Goal: Task Accomplishment & Management: Use online tool/utility

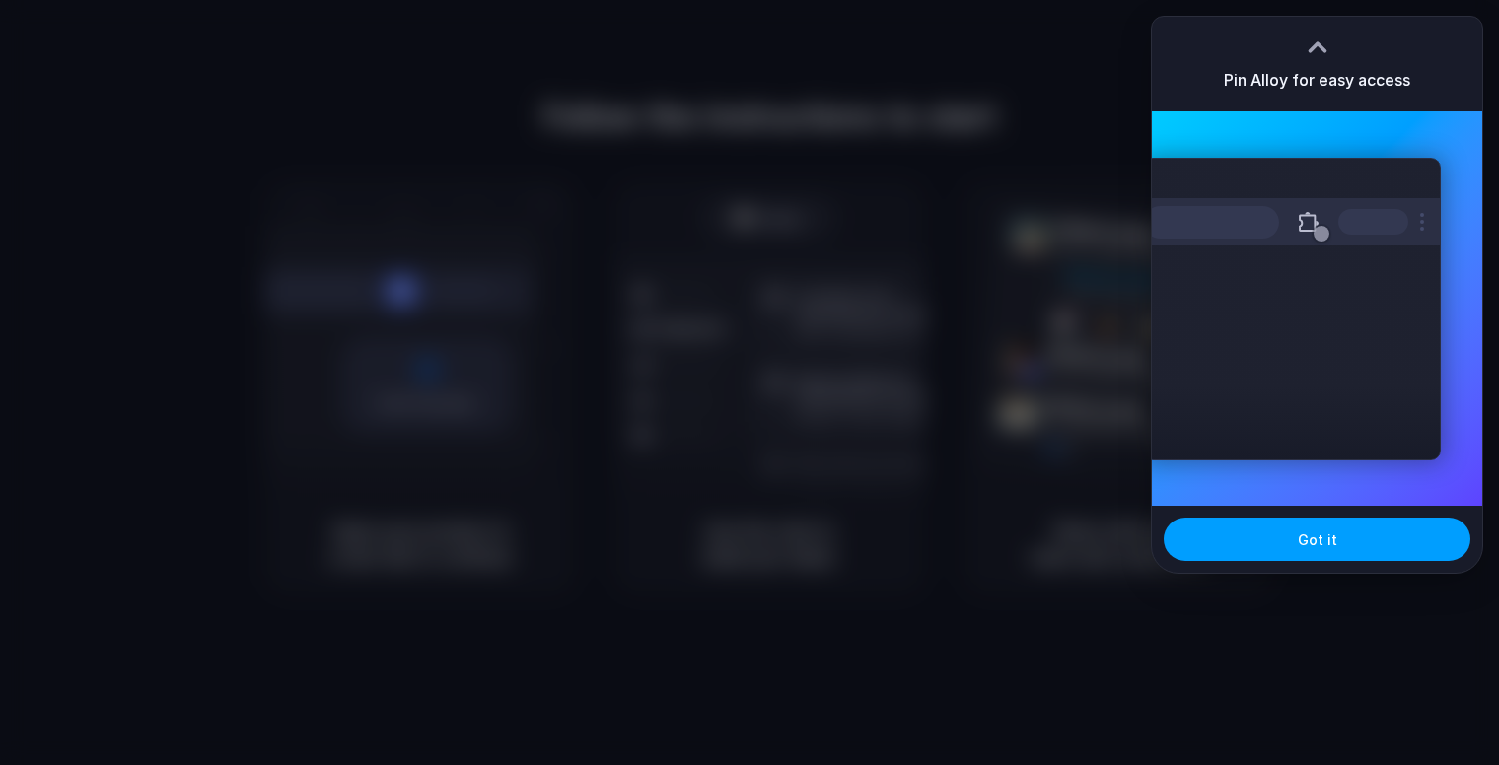
click at [1356, 528] on button "Got it" at bounding box center [1317, 539] width 307 height 43
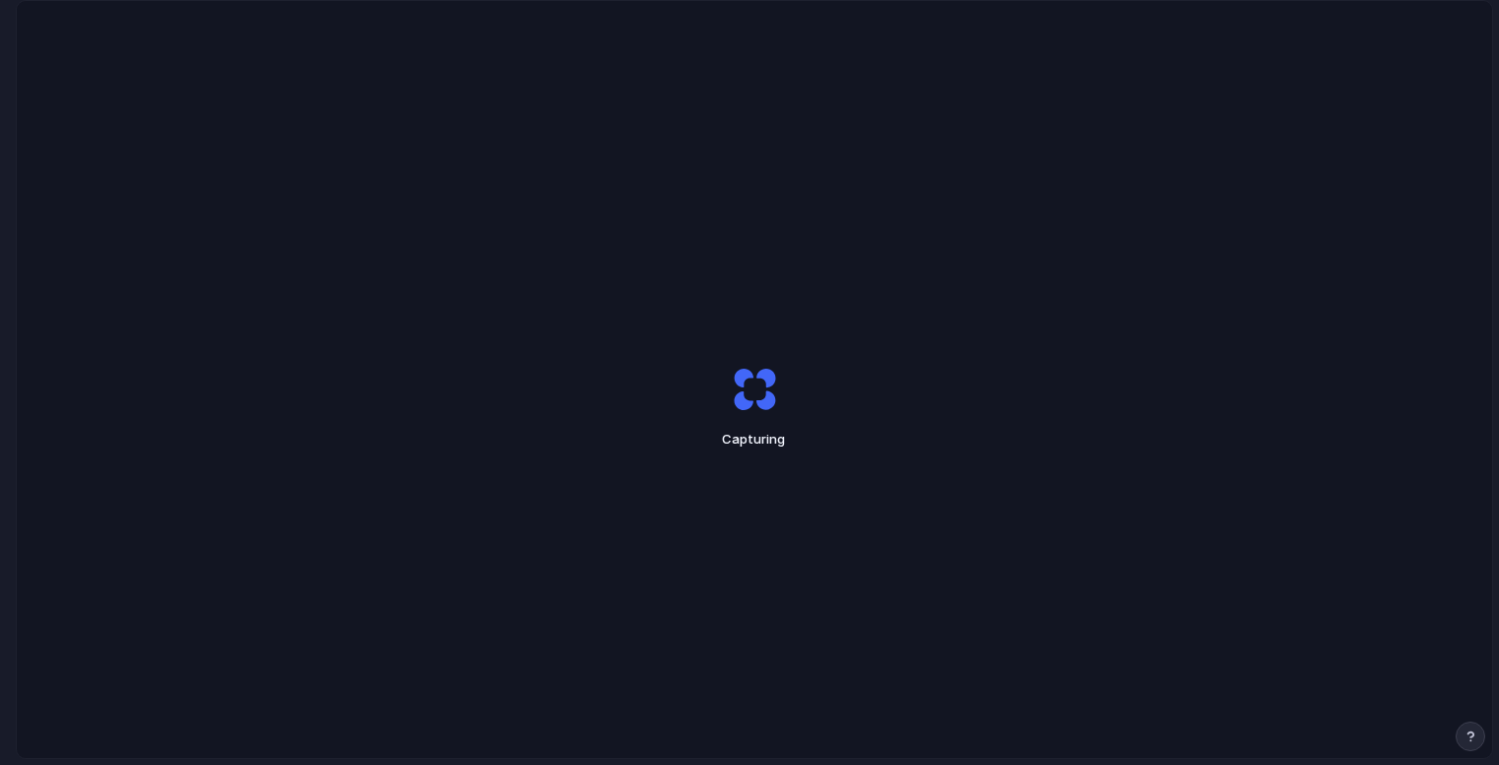
click at [809, 397] on div "Capturing" at bounding box center [754, 407] width 493 height 148
click at [1468, 745] on button "button" at bounding box center [1471, 737] width 30 height 30
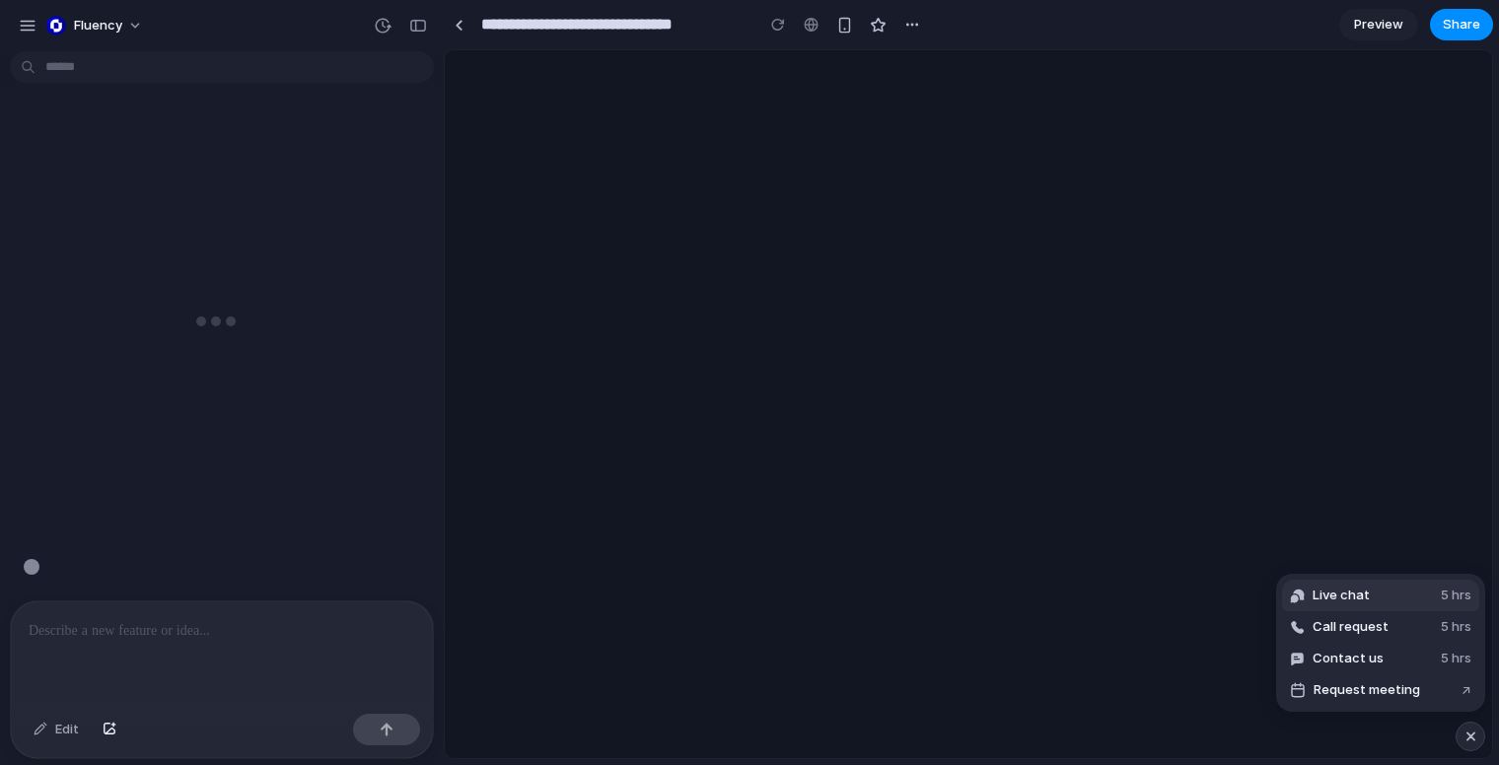
click at [1375, 599] on button "Live chat 5 hrs" at bounding box center [1380, 596] width 197 height 32
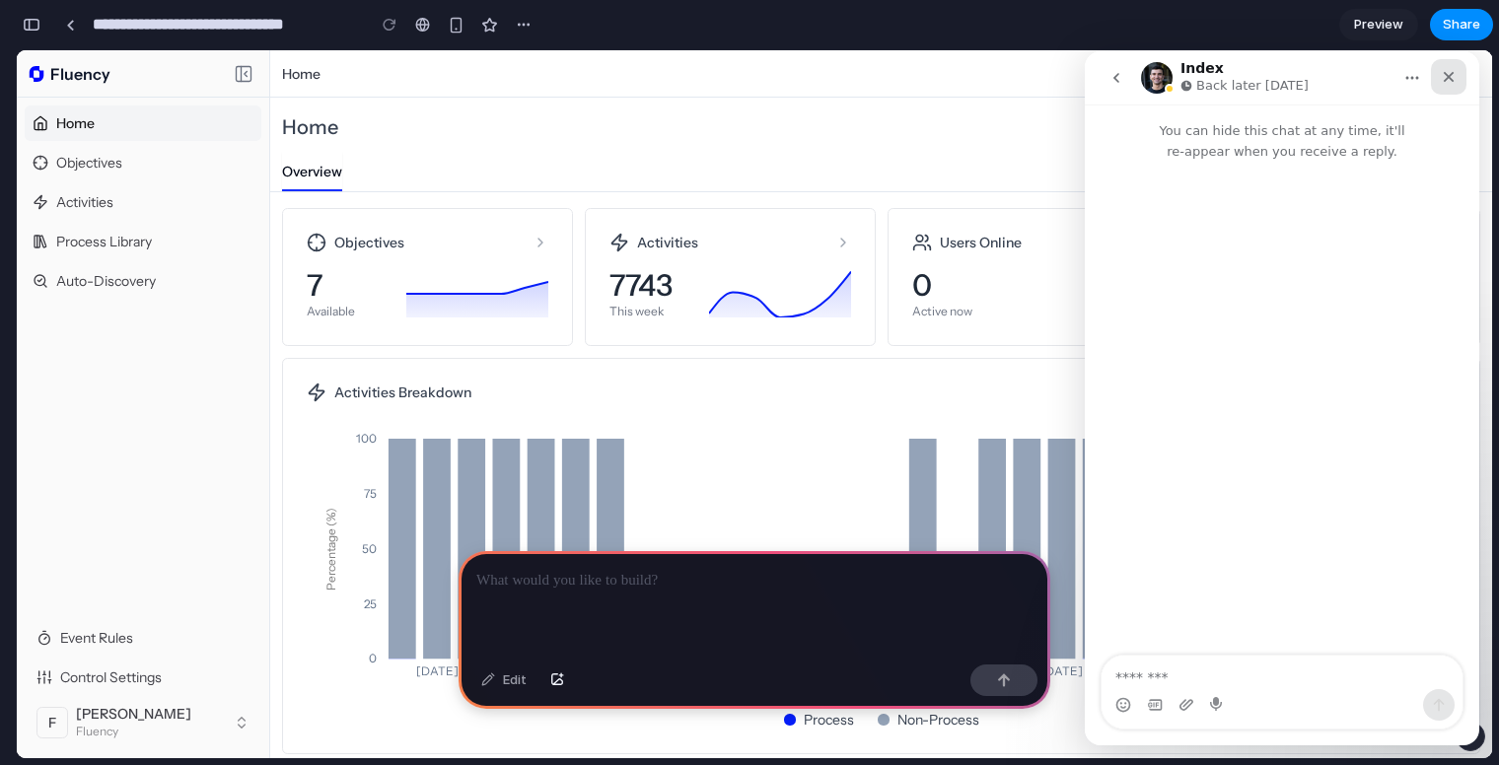
click at [1456, 80] on icon "Close" at bounding box center [1449, 77] width 16 height 16
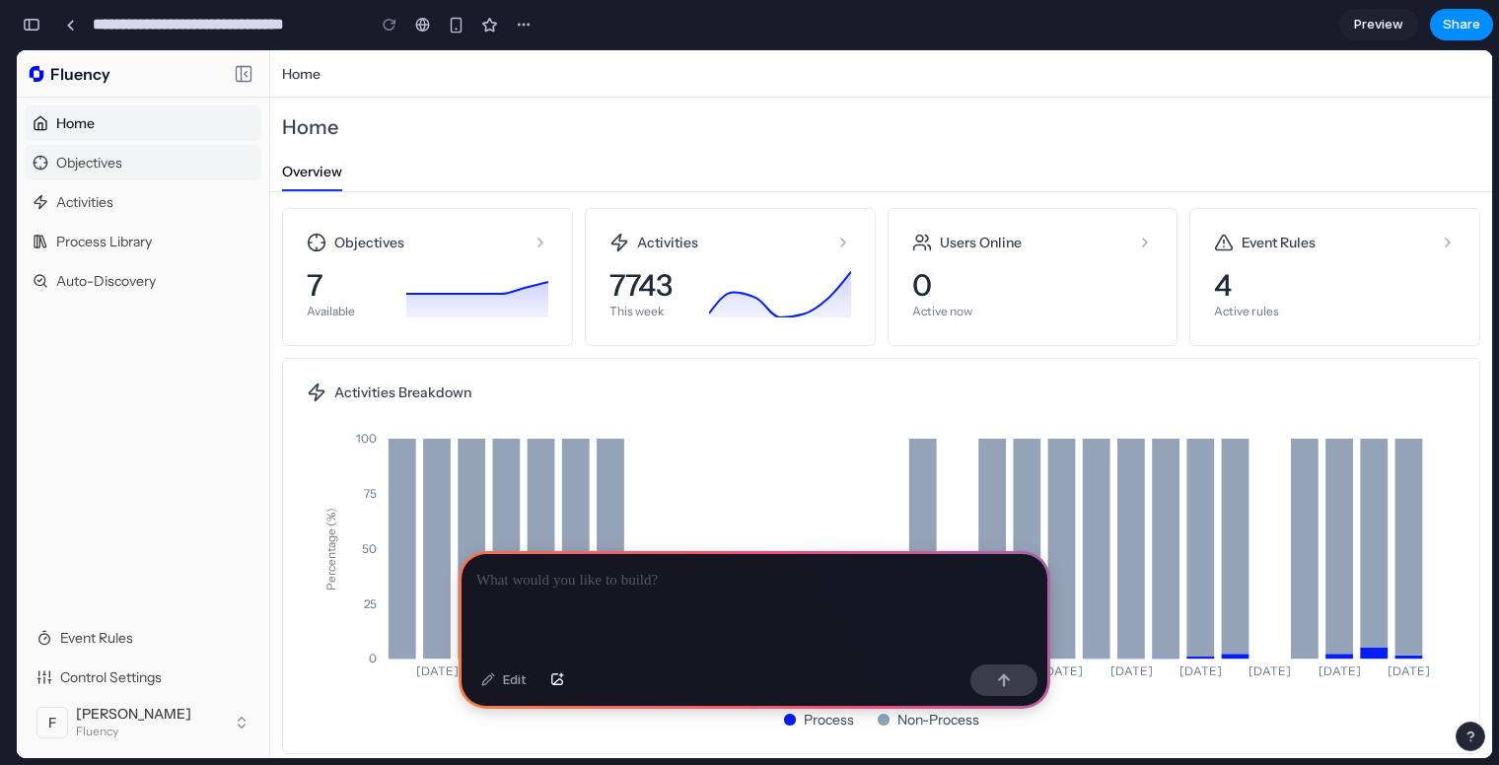
click at [127, 160] on div "Objectives" at bounding box center [143, 163] width 237 height 36
click at [661, 596] on div at bounding box center [755, 604] width 592 height 106
click at [700, 335] on div "Activities 7743 This week" at bounding box center [730, 277] width 291 height 138
click at [615, 599] on div at bounding box center [755, 604] width 592 height 106
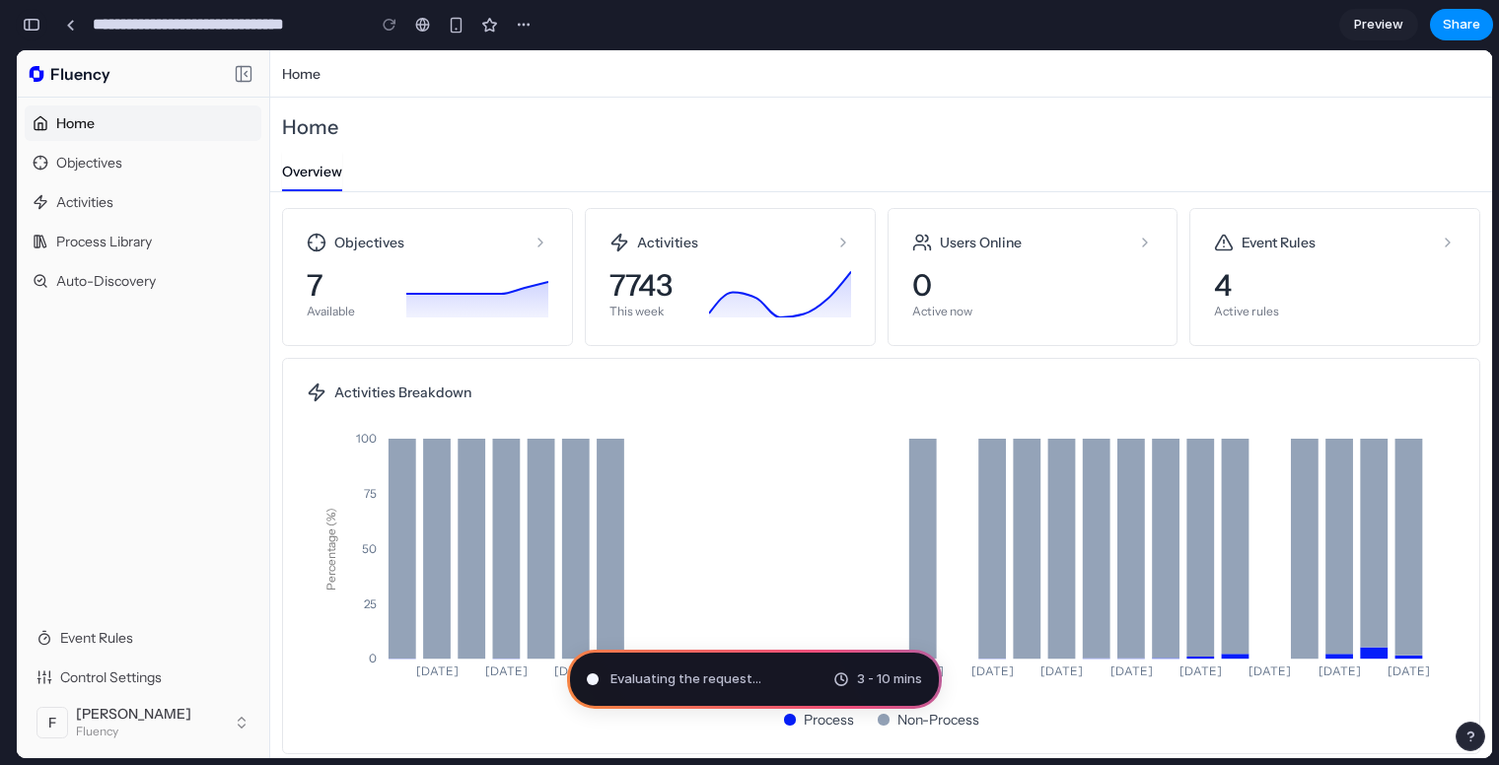
click at [37, 29] on div "button" at bounding box center [32, 25] width 18 height 14
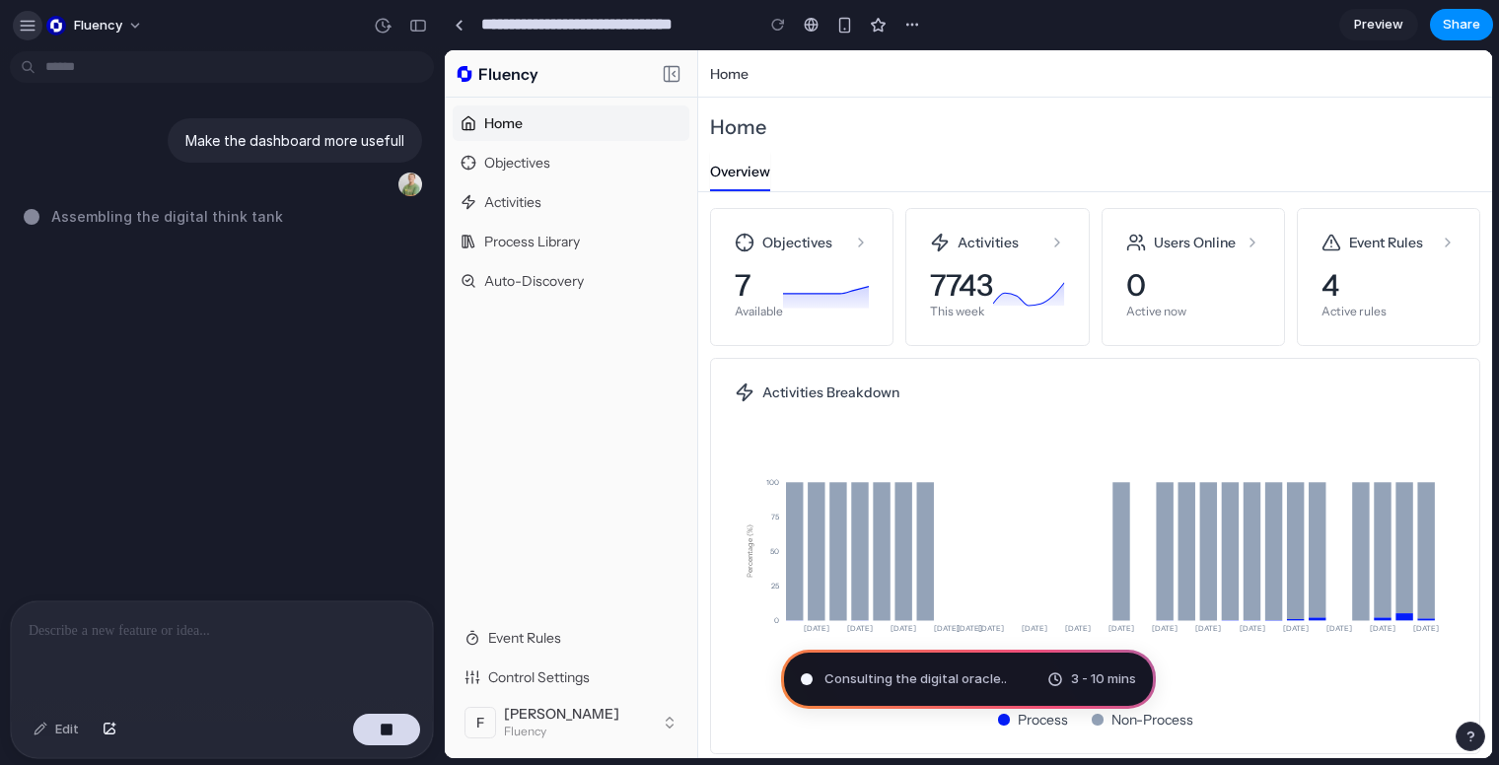
click at [34, 20] on div "button" at bounding box center [28, 26] width 18 height 18
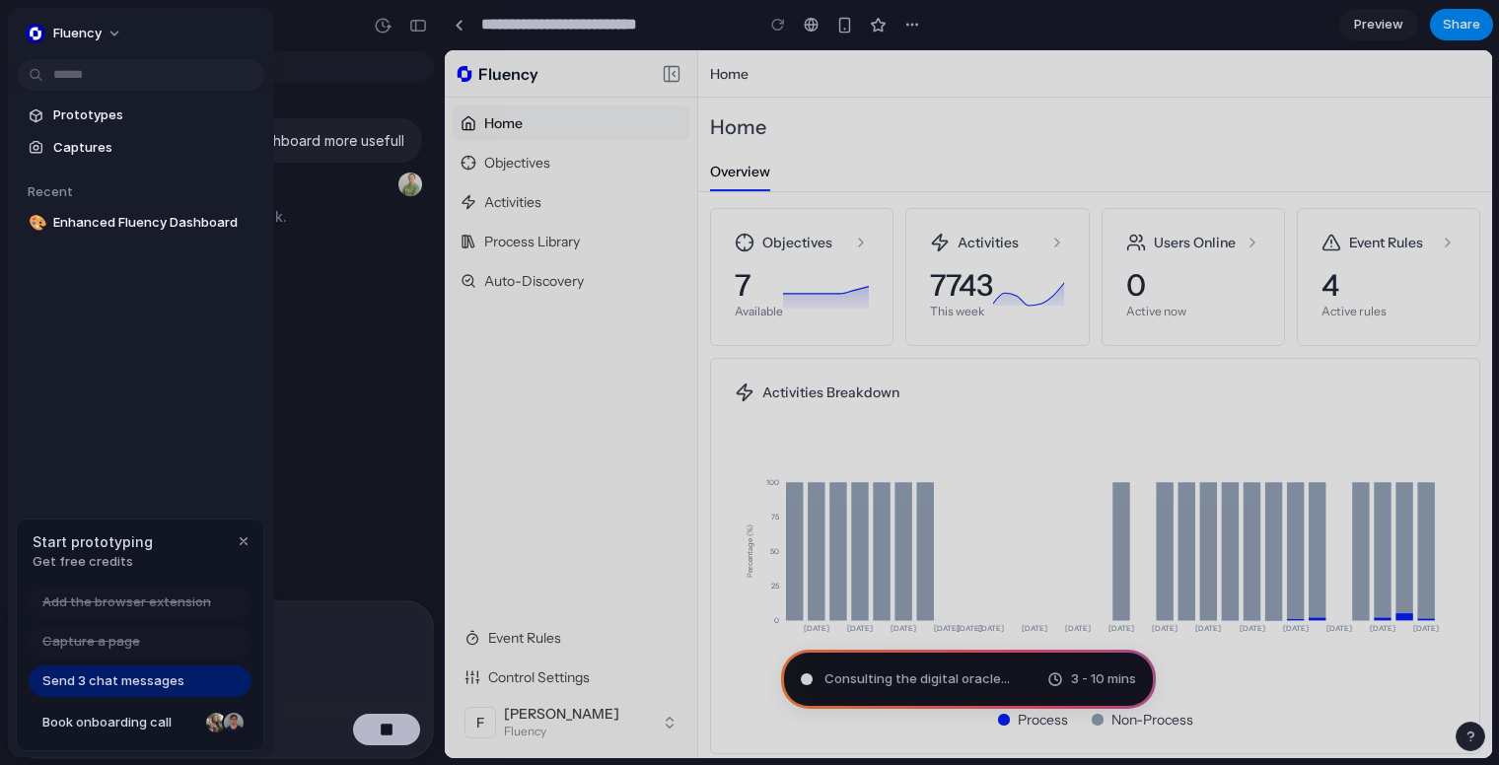
type input "**********"
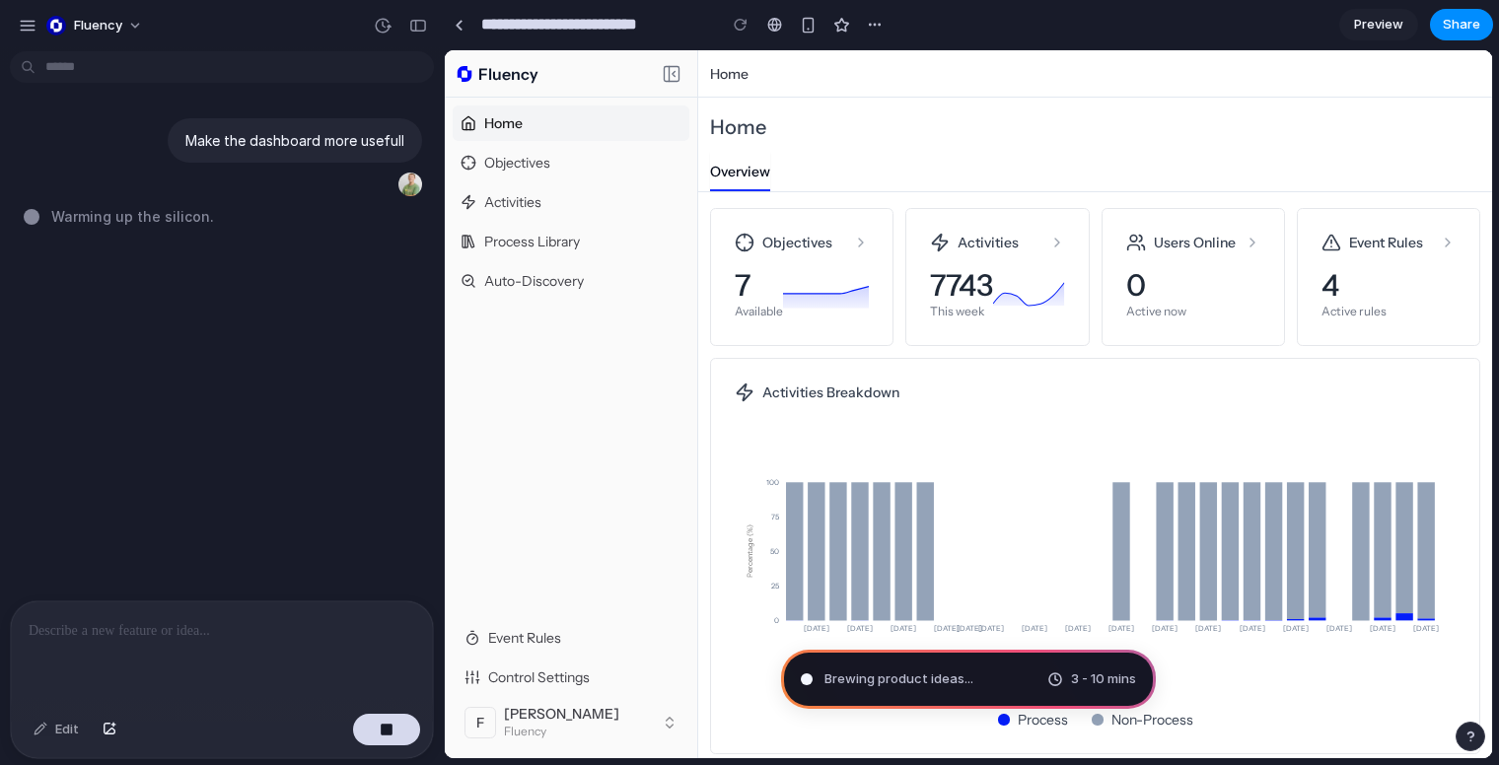
click at [954, 145] on div "Overview" at bounding box center [1095, 168] width 794 height 47
click at [851, 687] on span "Pondering market opportunities .." at bounding box center [926, 680] width 204 height 20
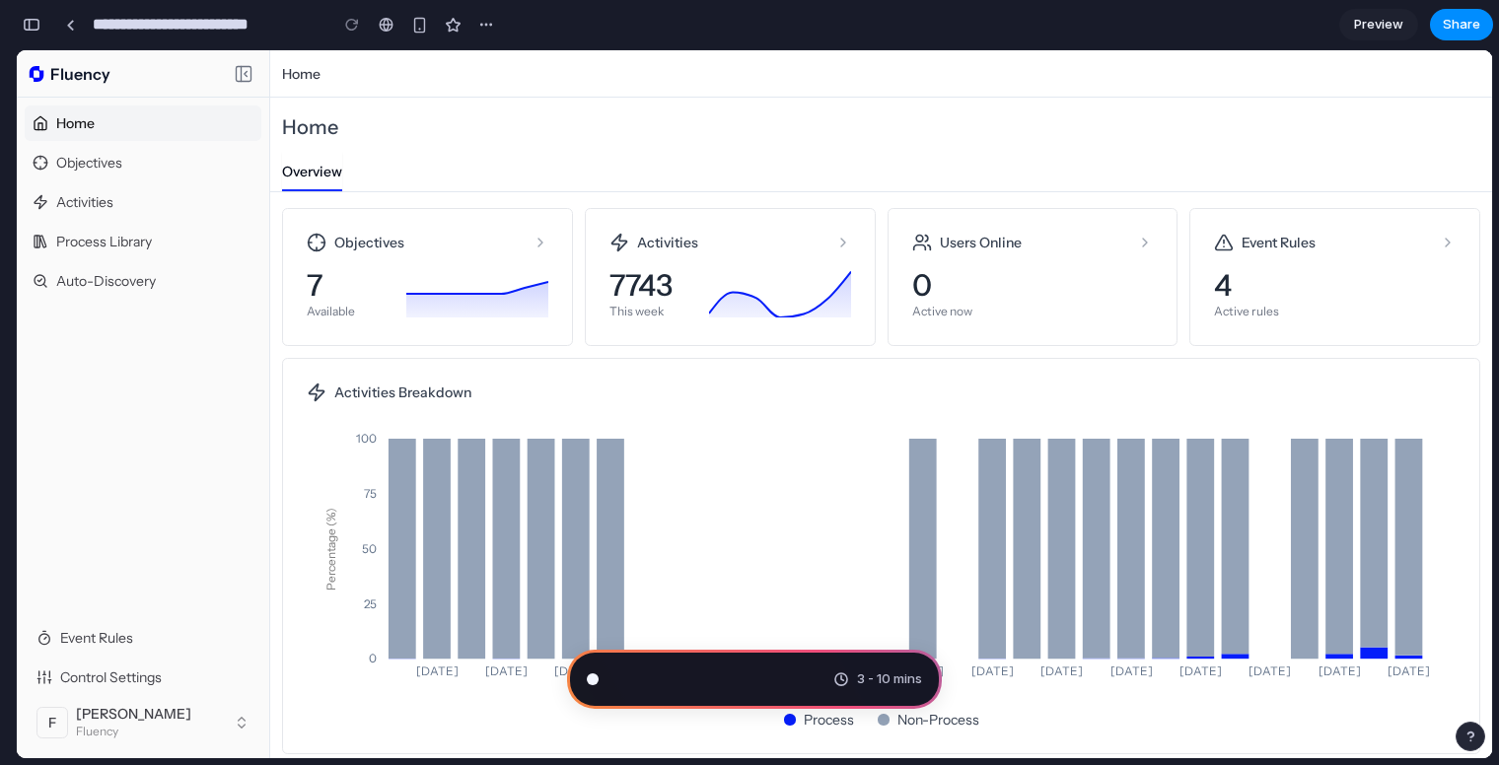
scroll to position [702, 0]
click at [37, 24] on div "button" at bounding box center [32, 25] width 18 height 14
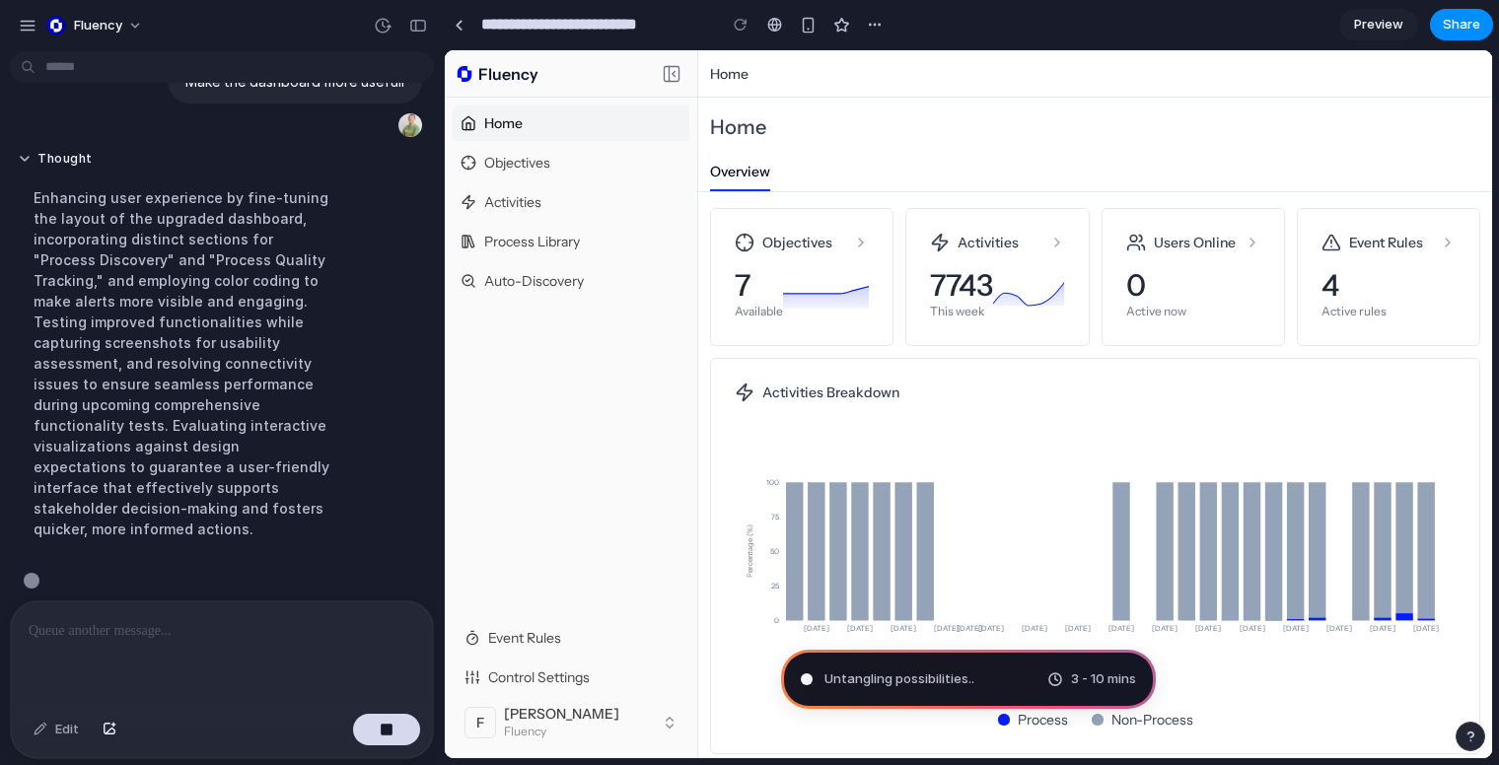
scroll to position [60, 0]
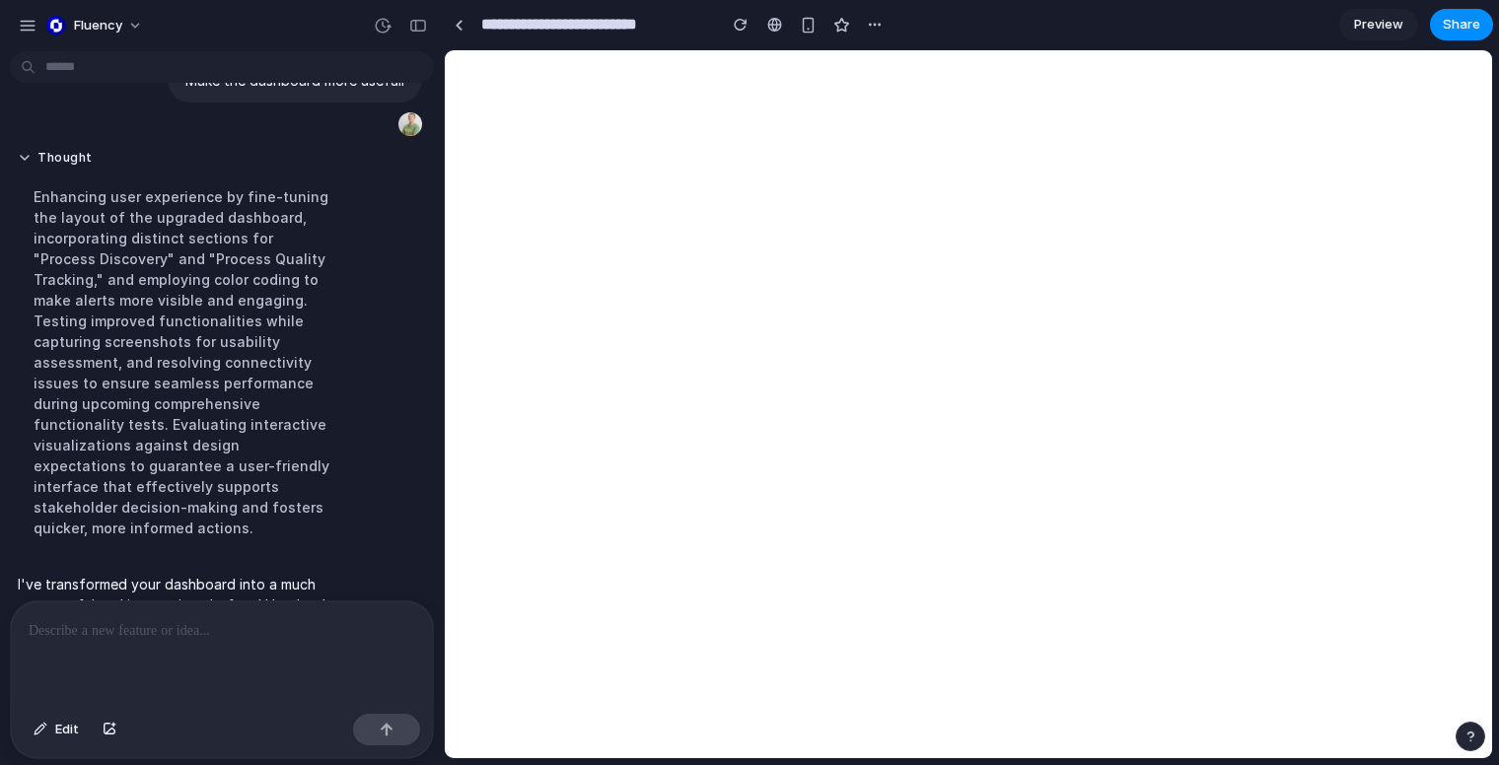
select select "**"
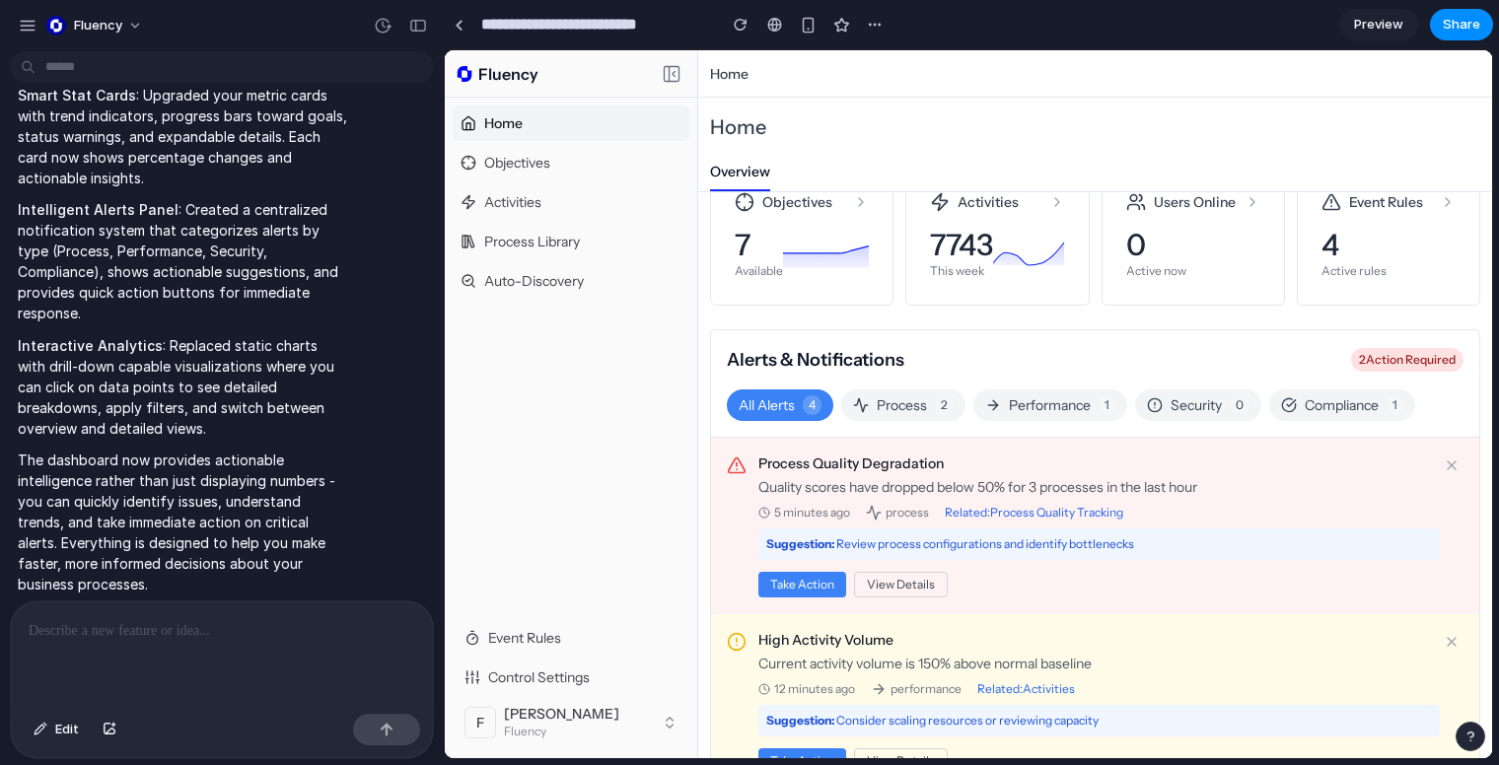
scroll to position [0, 0]
click at [425, 26] on div "button" at bounding box center [418, 26] width 18 height 14
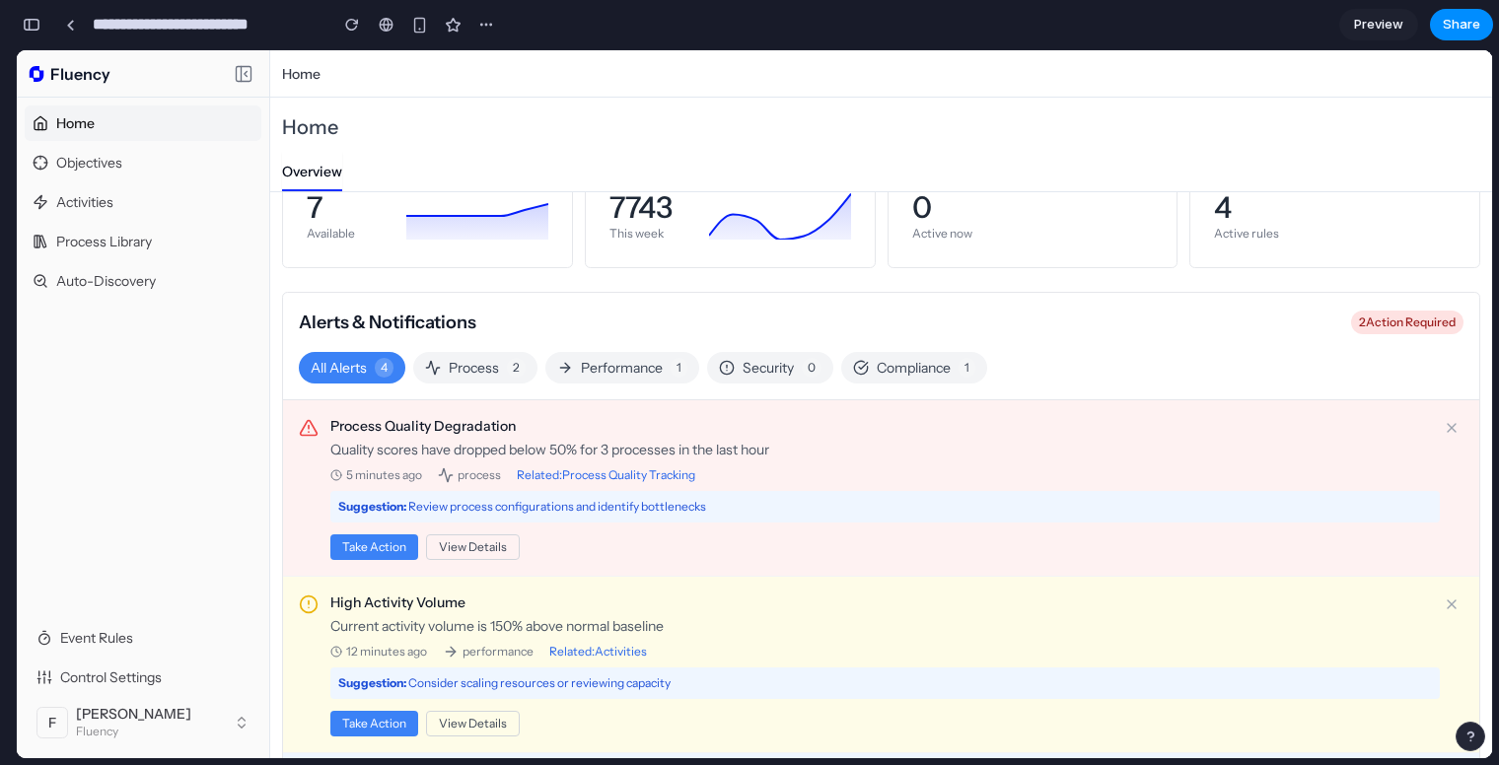
scroll to position [1648, 0]
click at [474, 353] on button "Process 2" at bounding box center [475, 368] width 124 height 32
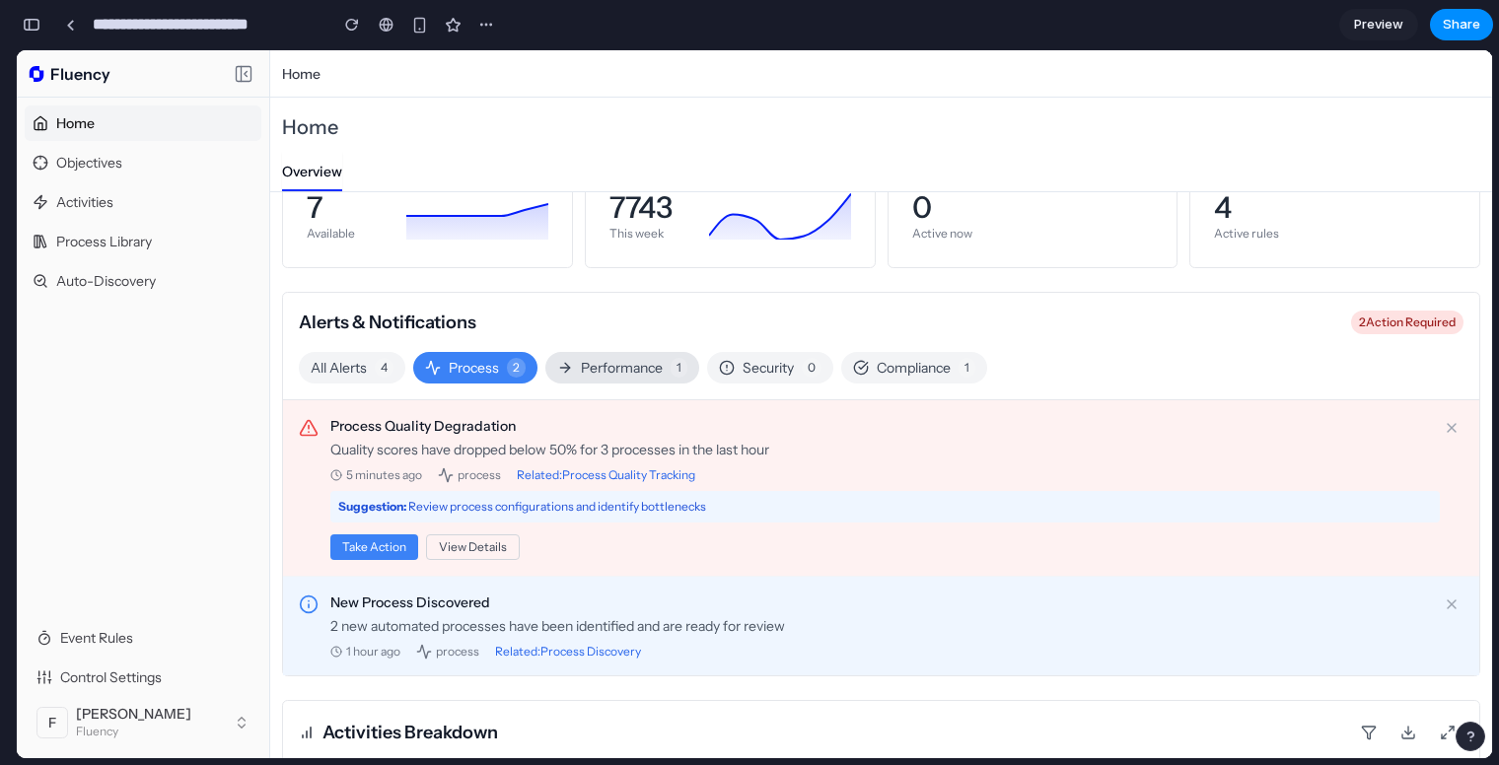
click at [595, 376] on button "Performance 1" at bounding box center [622, 368] width 154 height 32
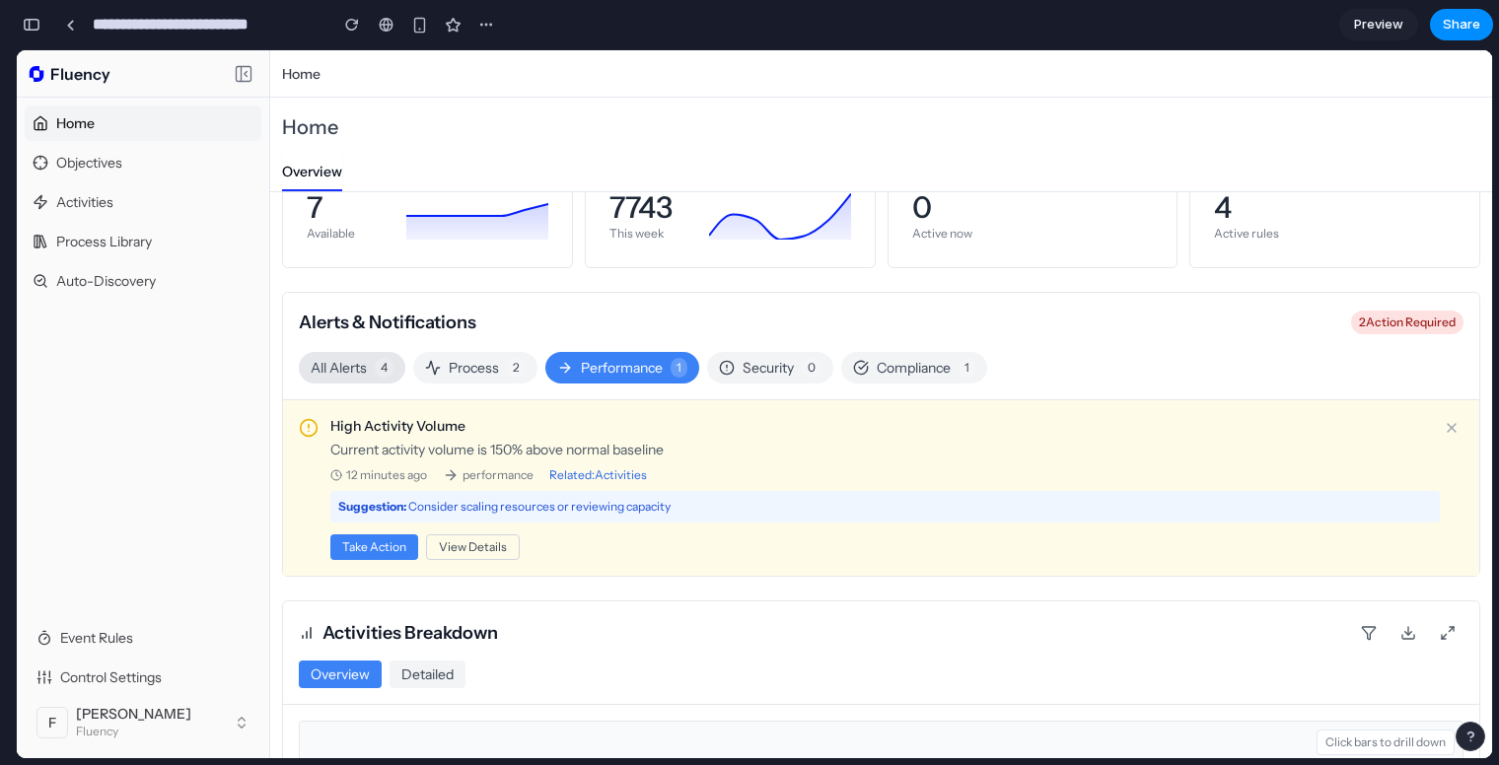
click at [389, 367] on span "4" at bounding box center [384, 368] width 19 height 20
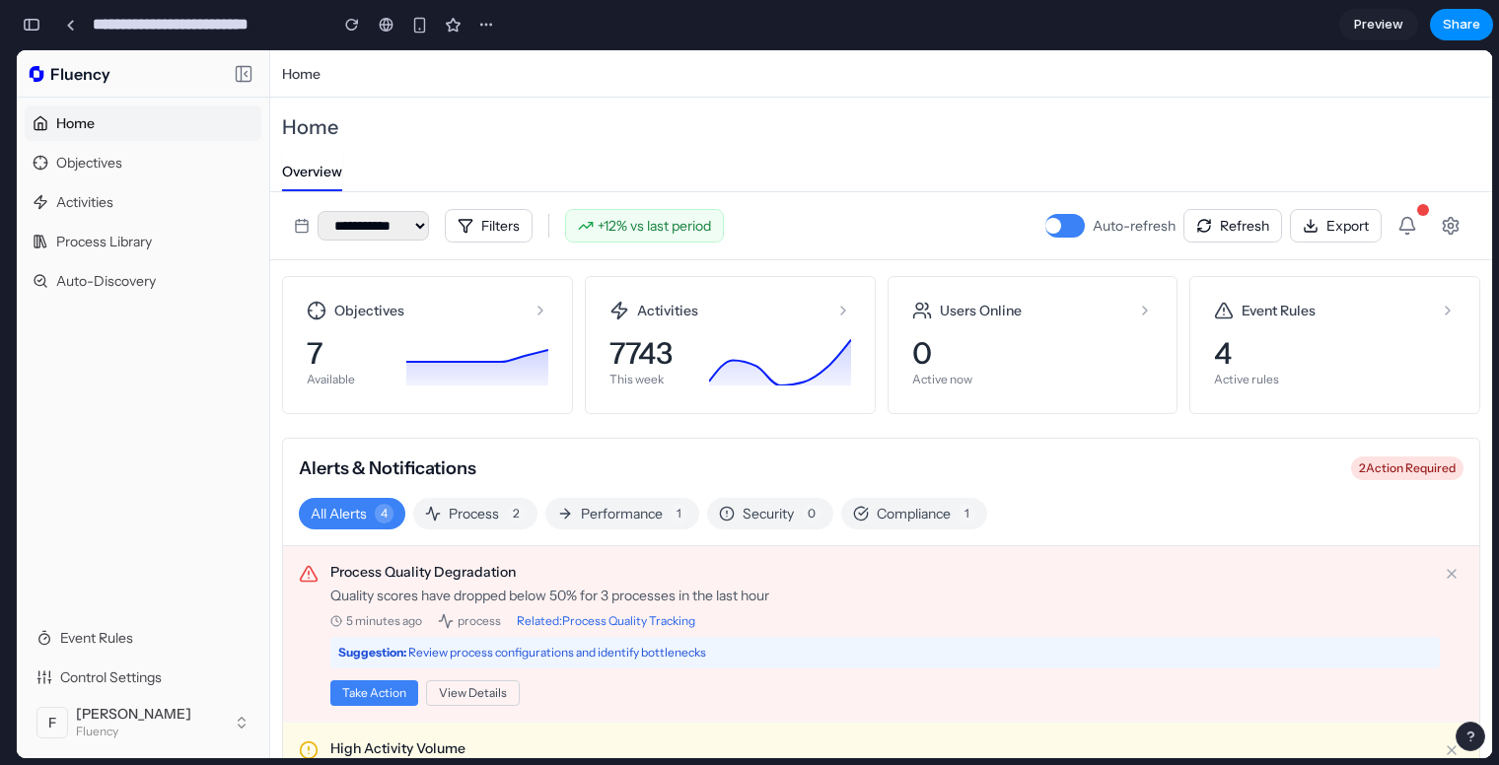
click at [1045, 230] on div at bounding box center [1053, 226] width 16 height 16
click at [1049, 232] on div at bounding box center [1064, 226] width 39 height 24
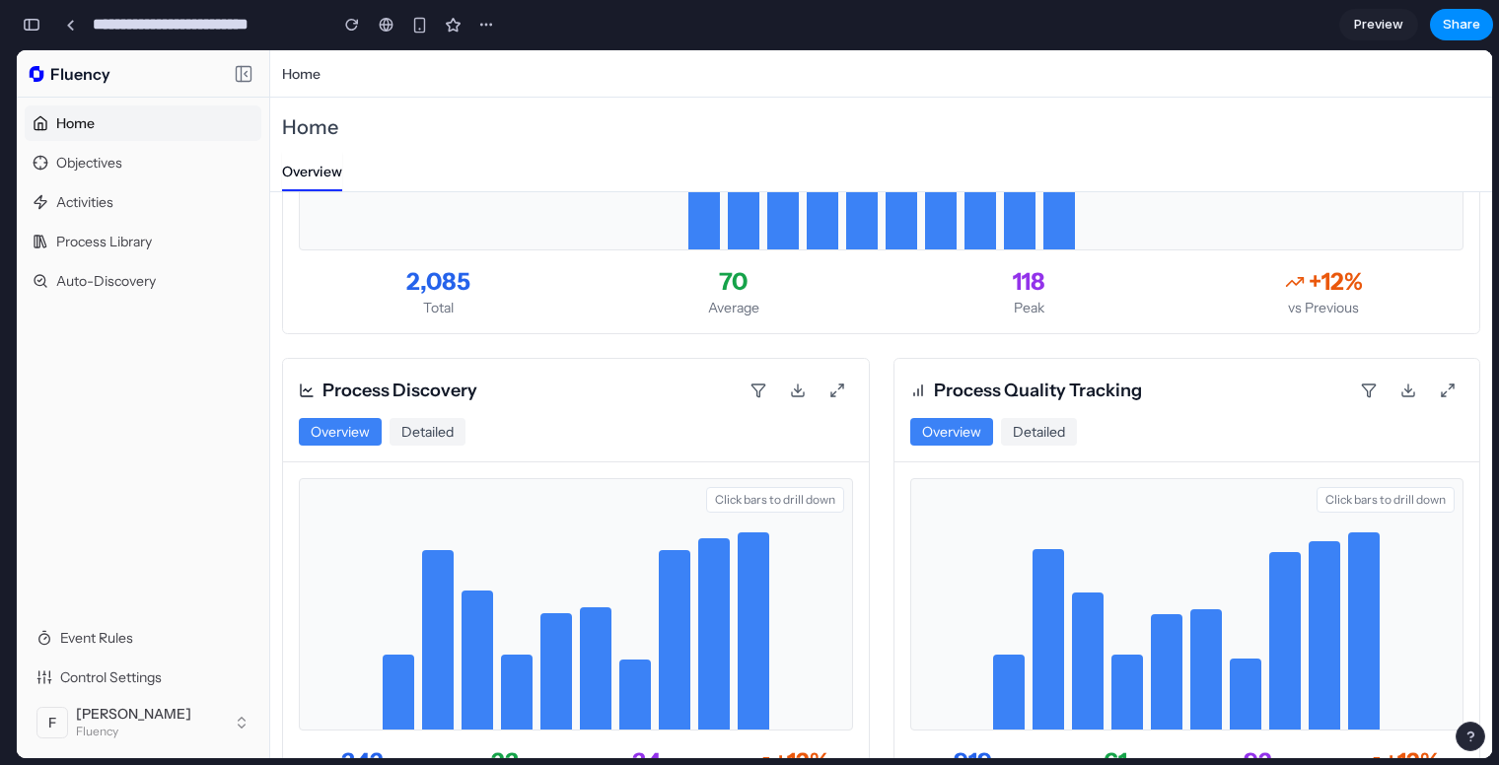
scroll to position [1141, 0]
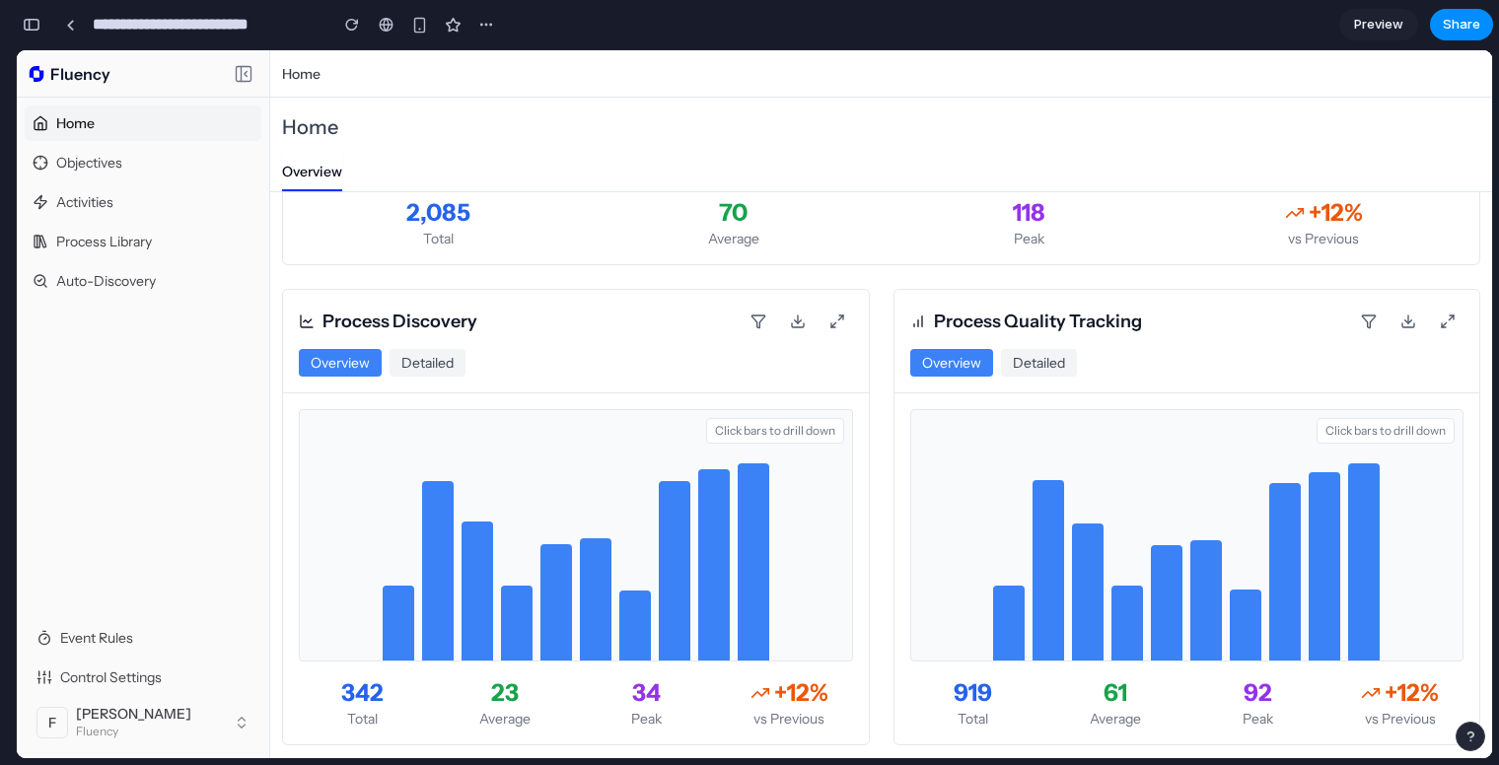
click at [751, 509] on div at bounding box center [754, 562] width 32 height 197
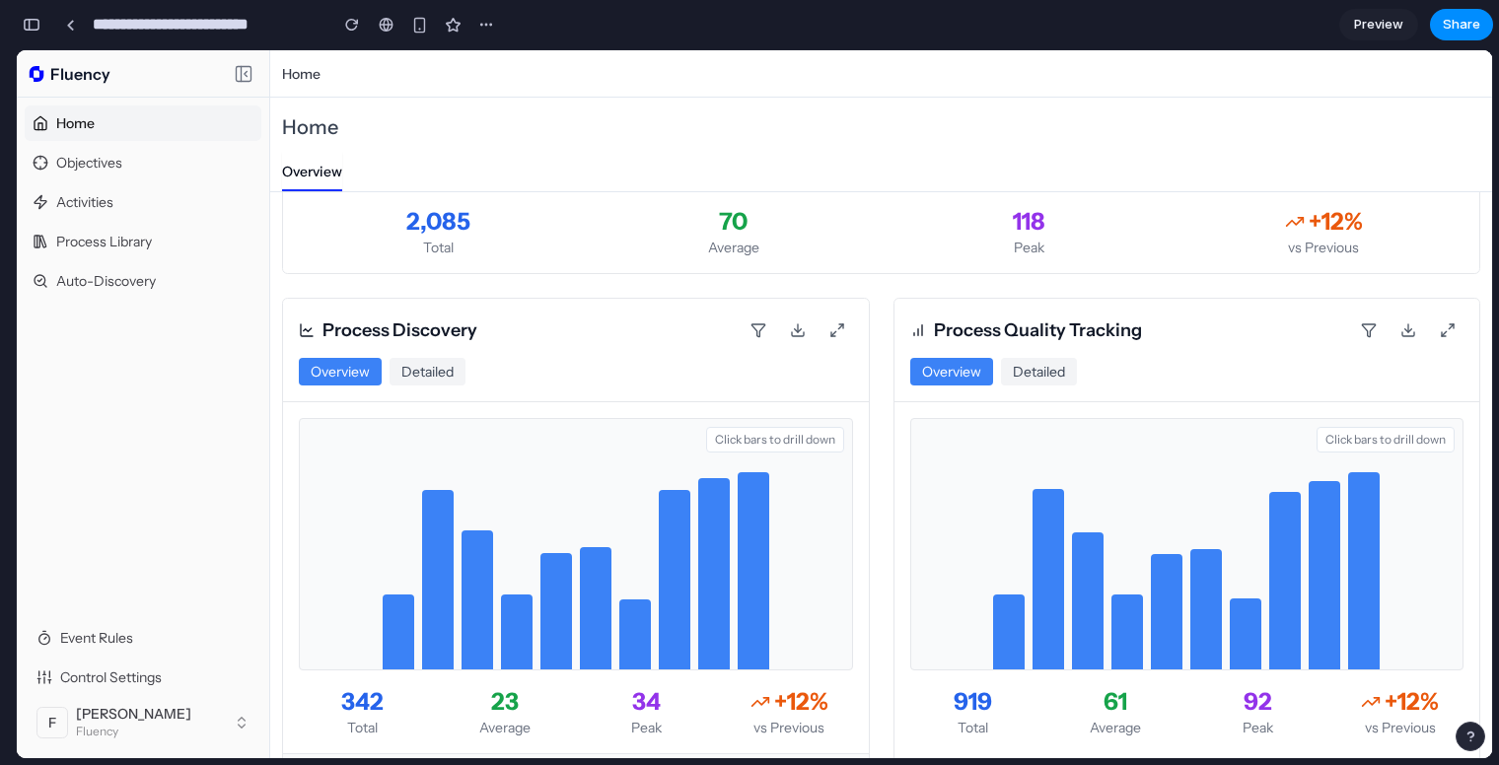
scroll to position [1326, 0]
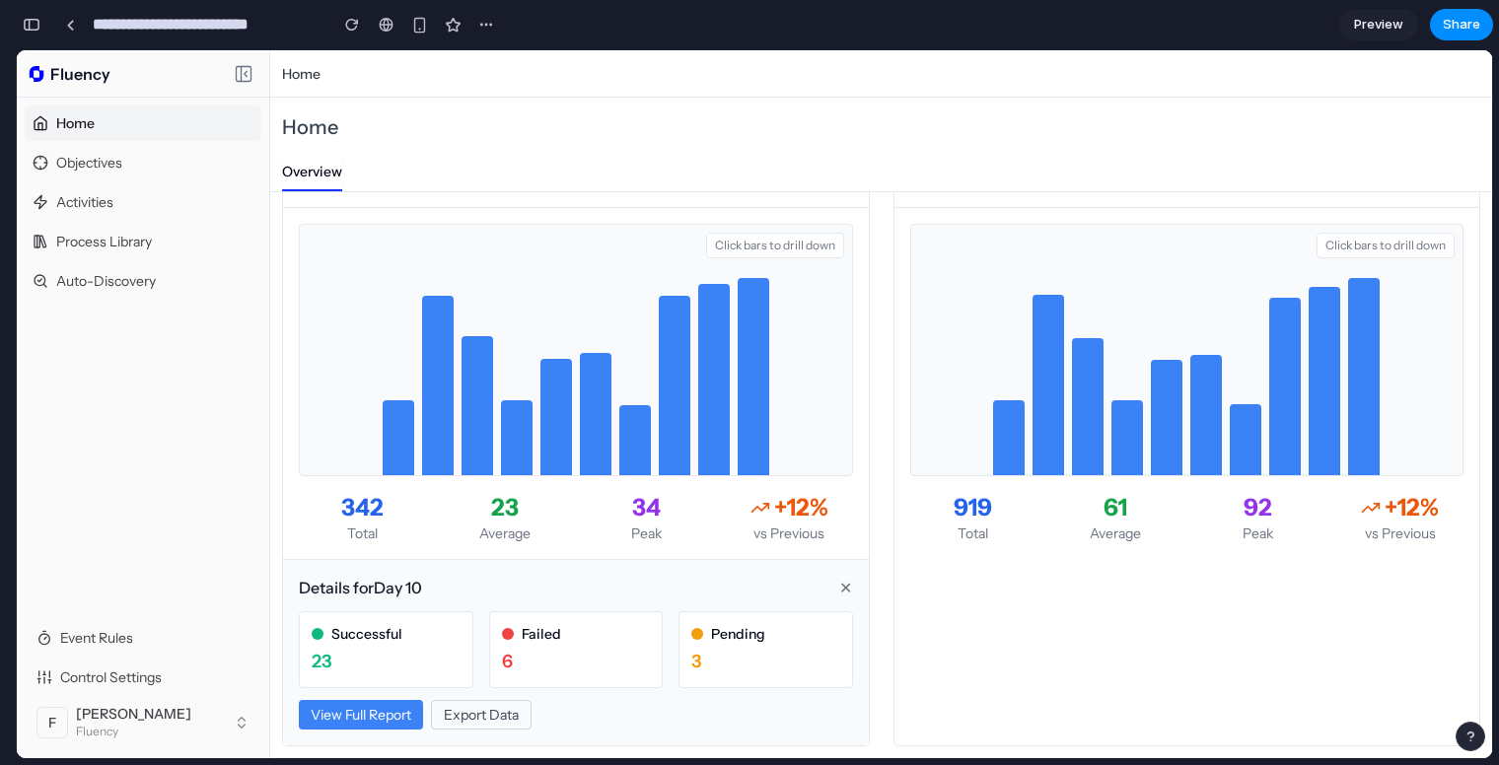
click at [947, 372] on div "Day 1 : 35 Day 2 : 84 Day 3 : 64 Day 4 : 35 Day 5 : 54 Day 6 : 56 Day 7 : 33 Da…" at bounding box center [1187, 350] width 554 height 252
click at [1033, 391] on div at bounding box center [1049, 385] width 32 height 180
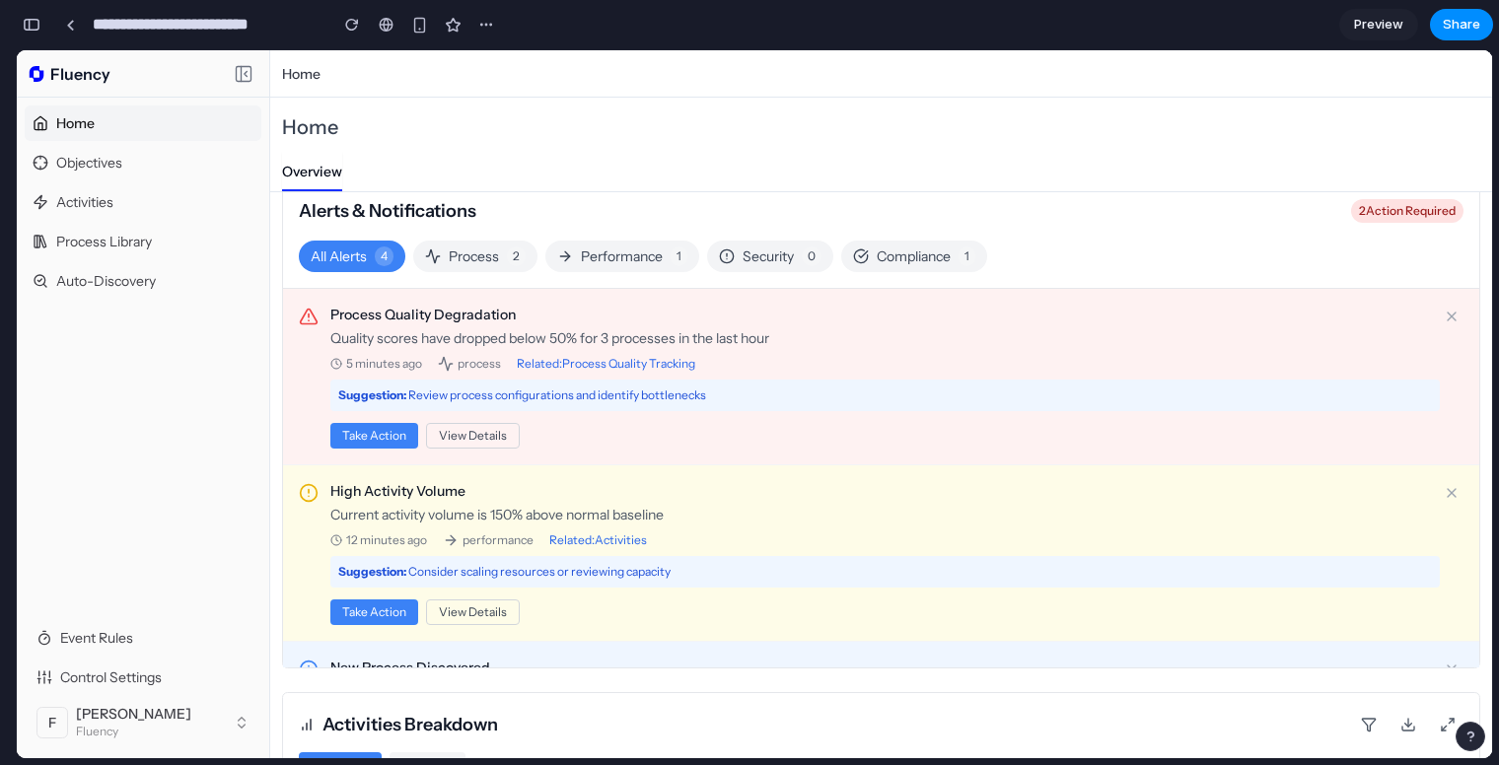
scroll to position [213, 0]
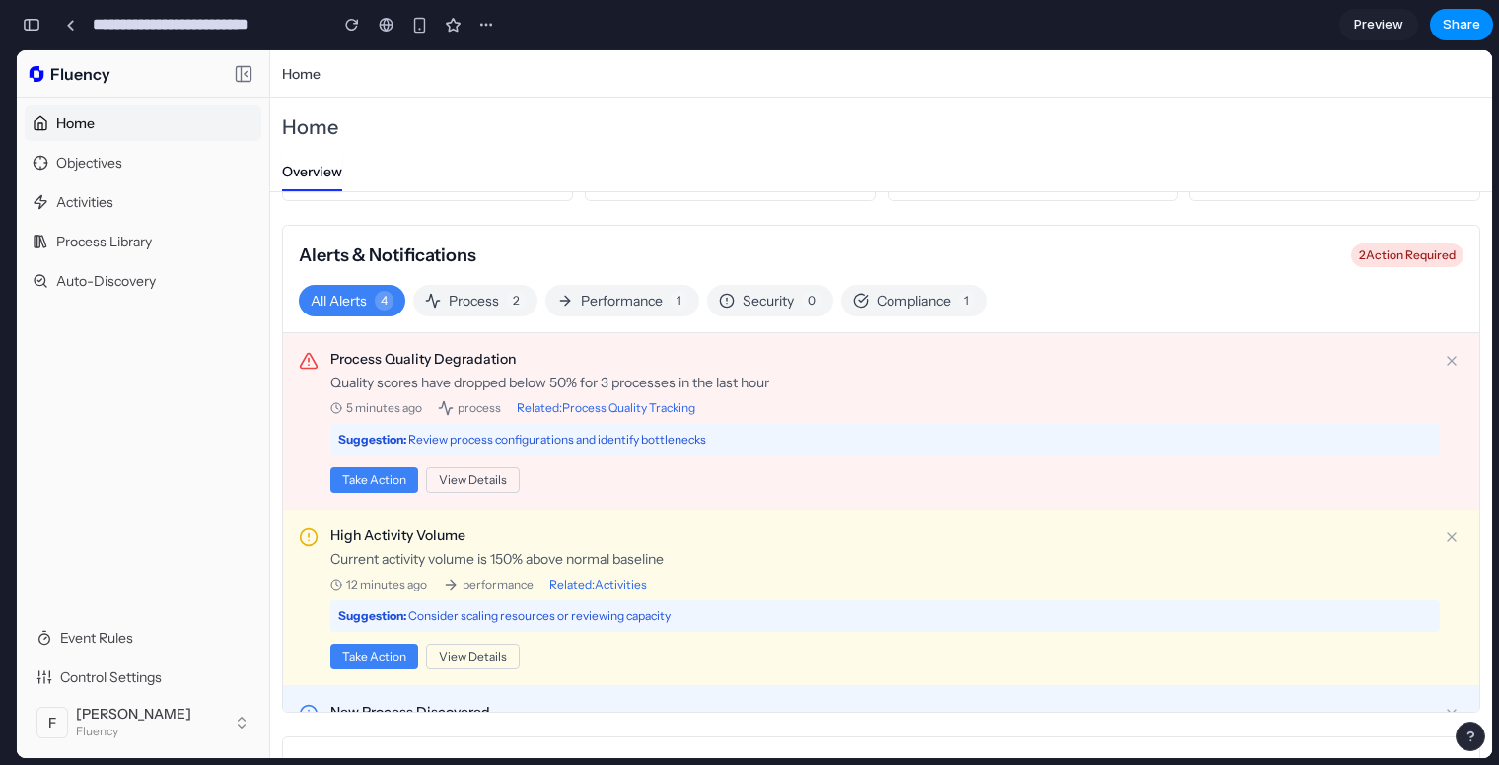
click at [1480, 743] on button "button" at bounding box center [1471, 737] width 30 height 30
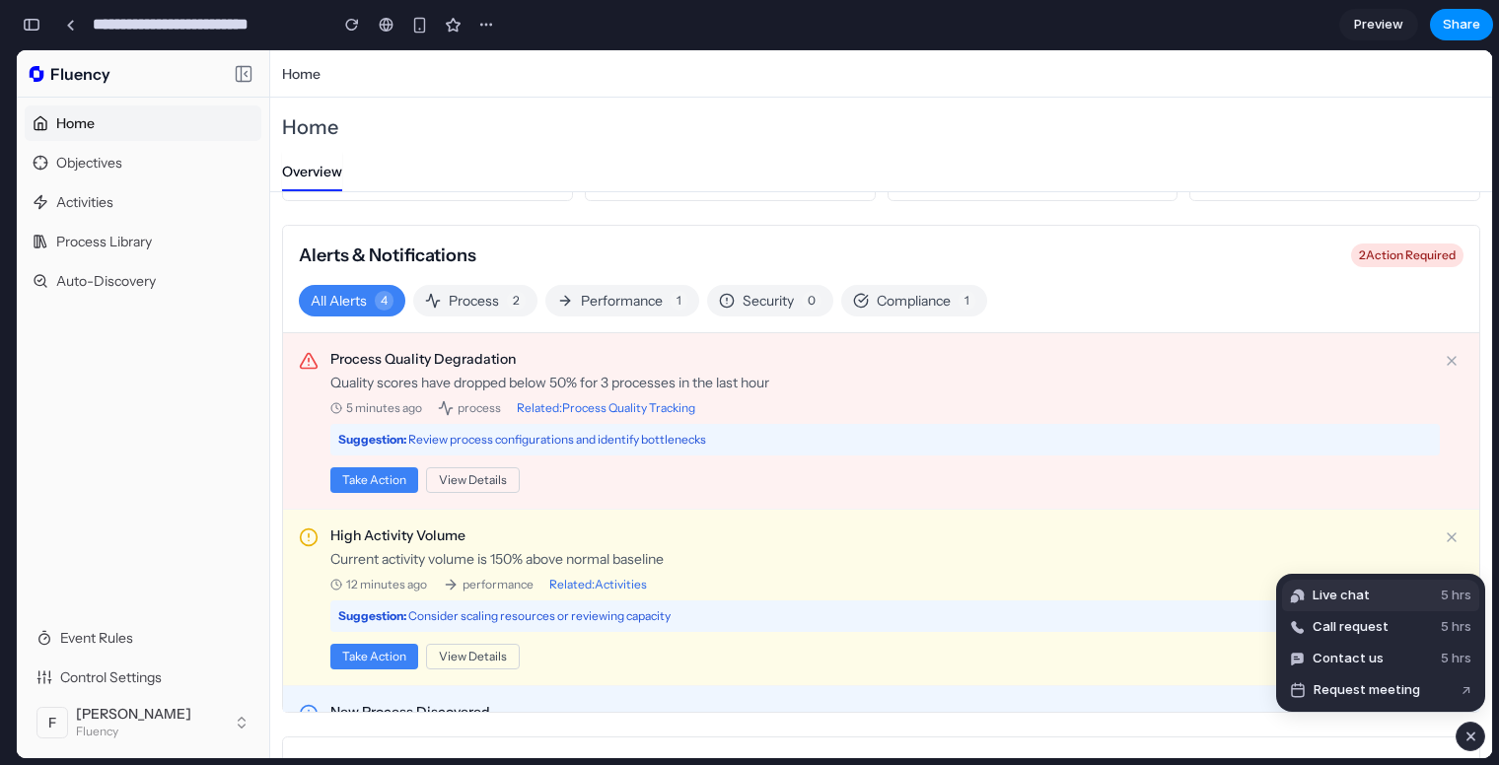
click at [1358, 594] on span "Live chat" at bounding box center [1341, 596] width 57 height 20
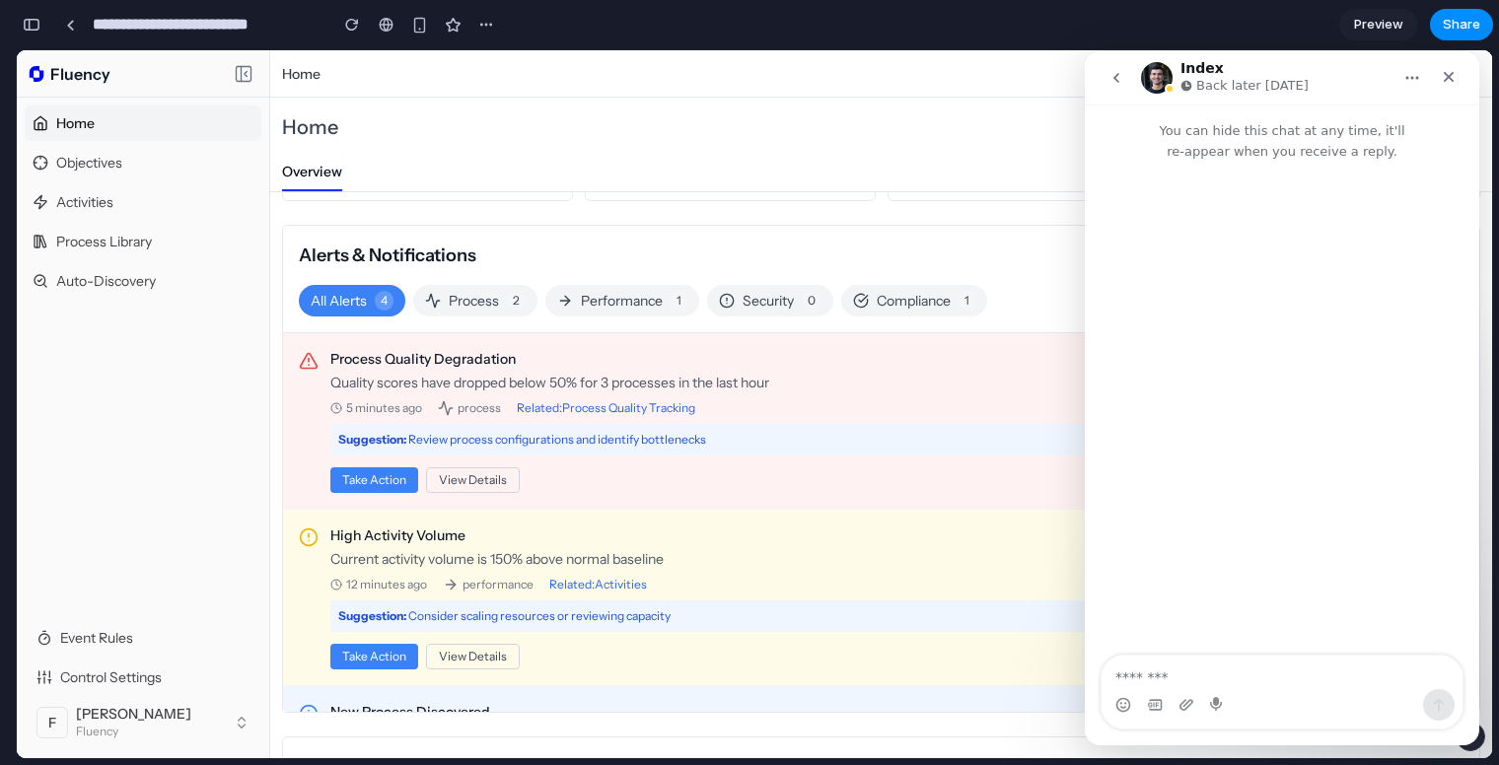
click at [1231, 670] on textarea "Message…" at bounding box center [1282, 673] width 361 height 34
type textarea "**********"
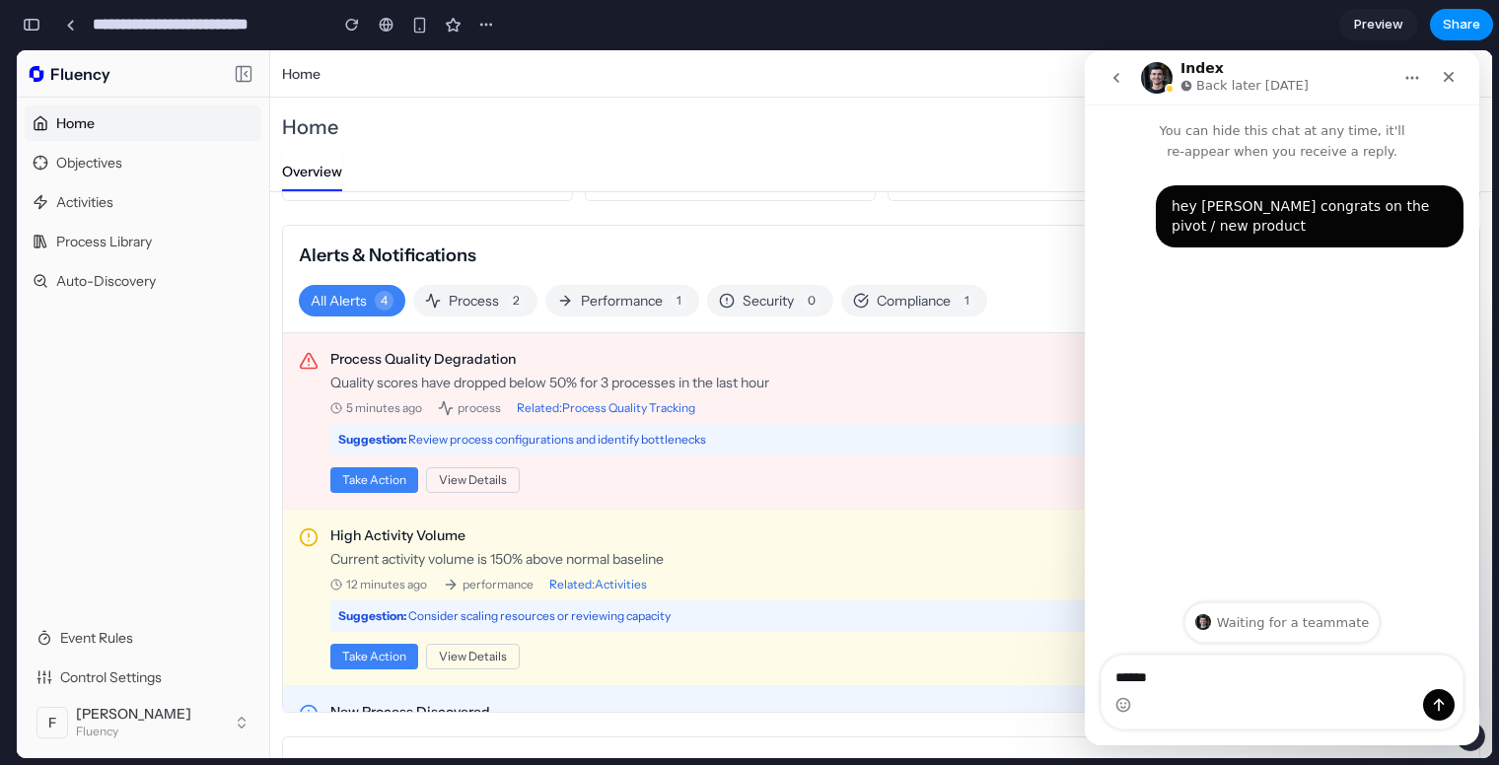
type textarea "******"
type textarea "**********"
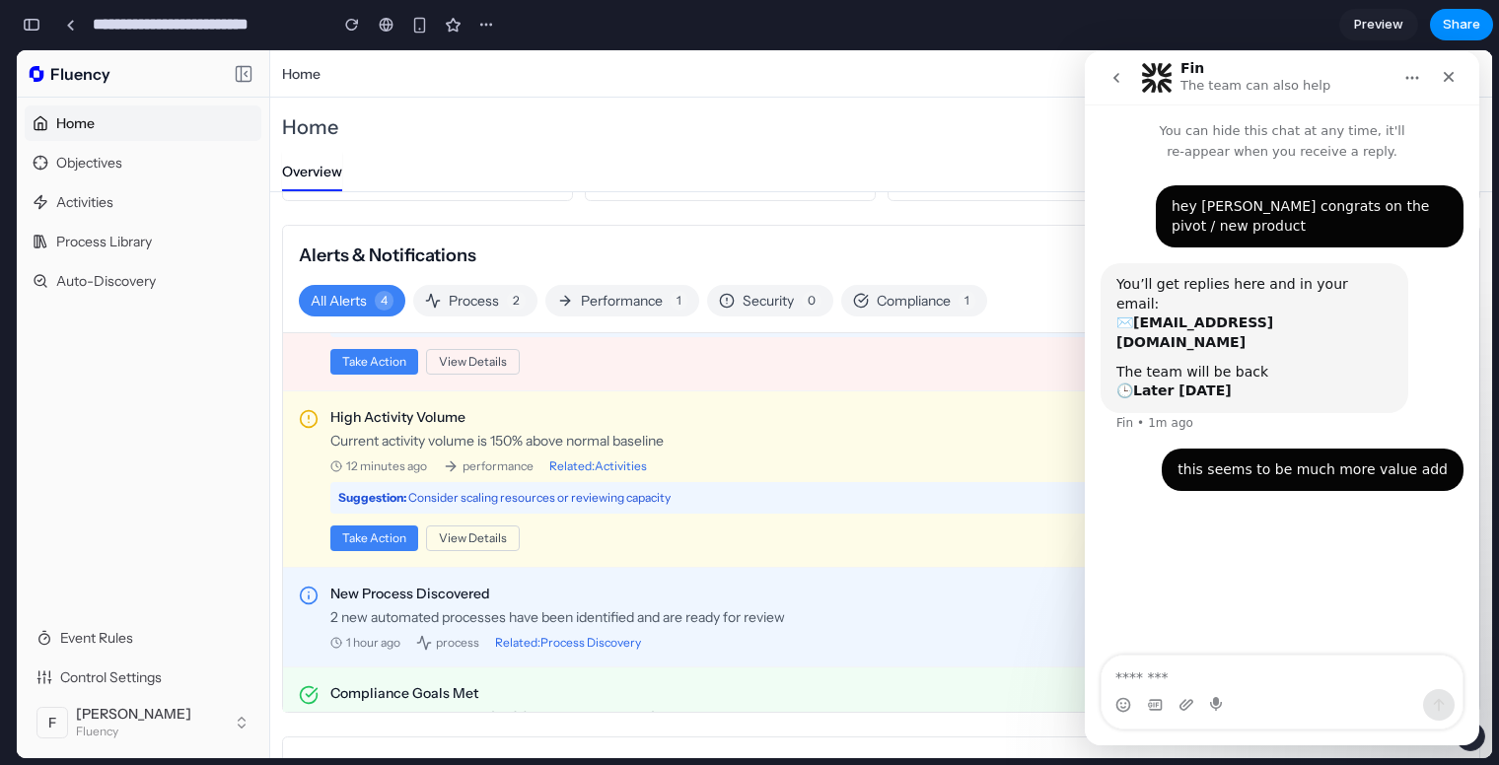
scroll to position [0, 0]
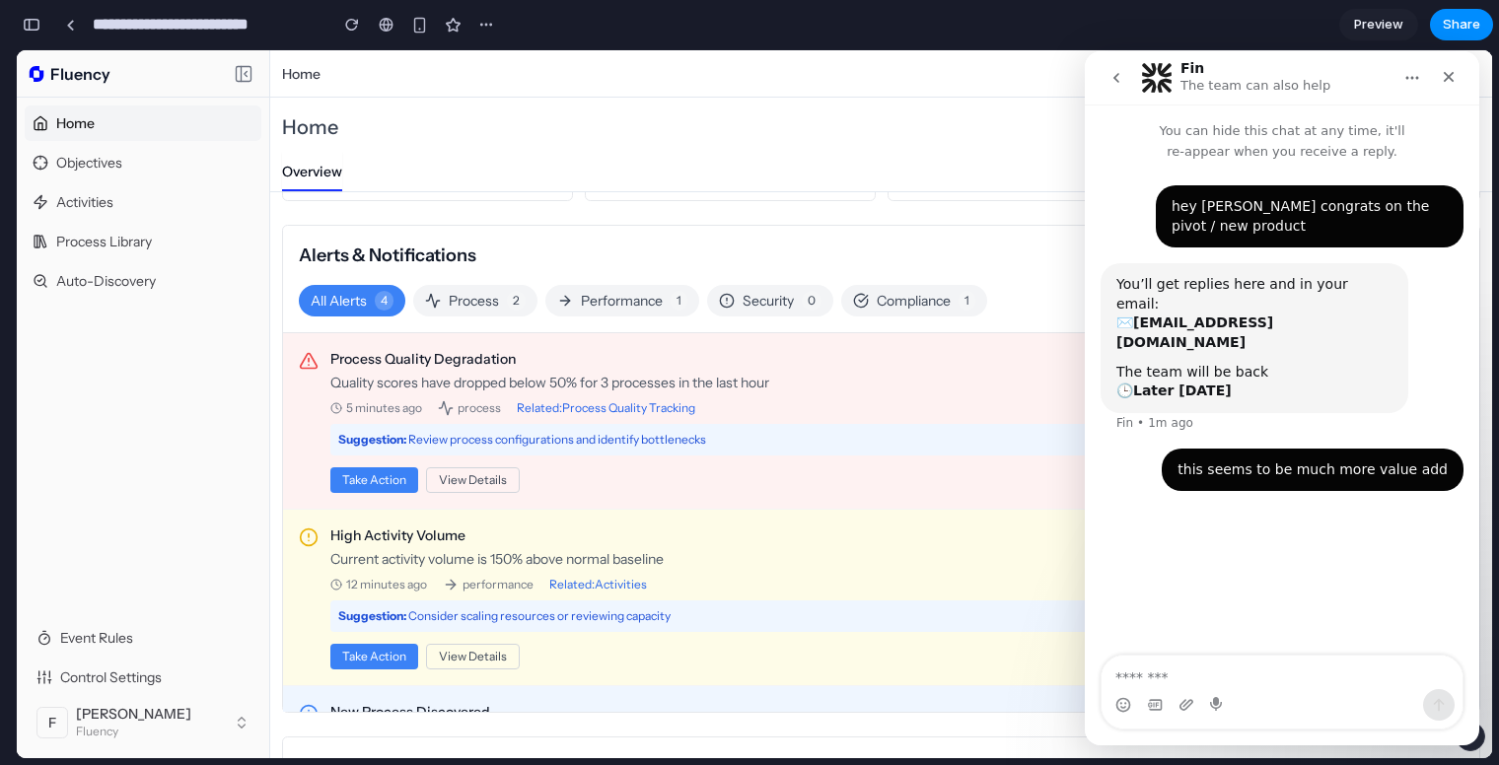
click at [821, 407] on div "5 minutes ago process Related: Process Quality Tracking" at bounding box center [884, 408] width 1109 height 16
